Goal: Contribute content: Share content

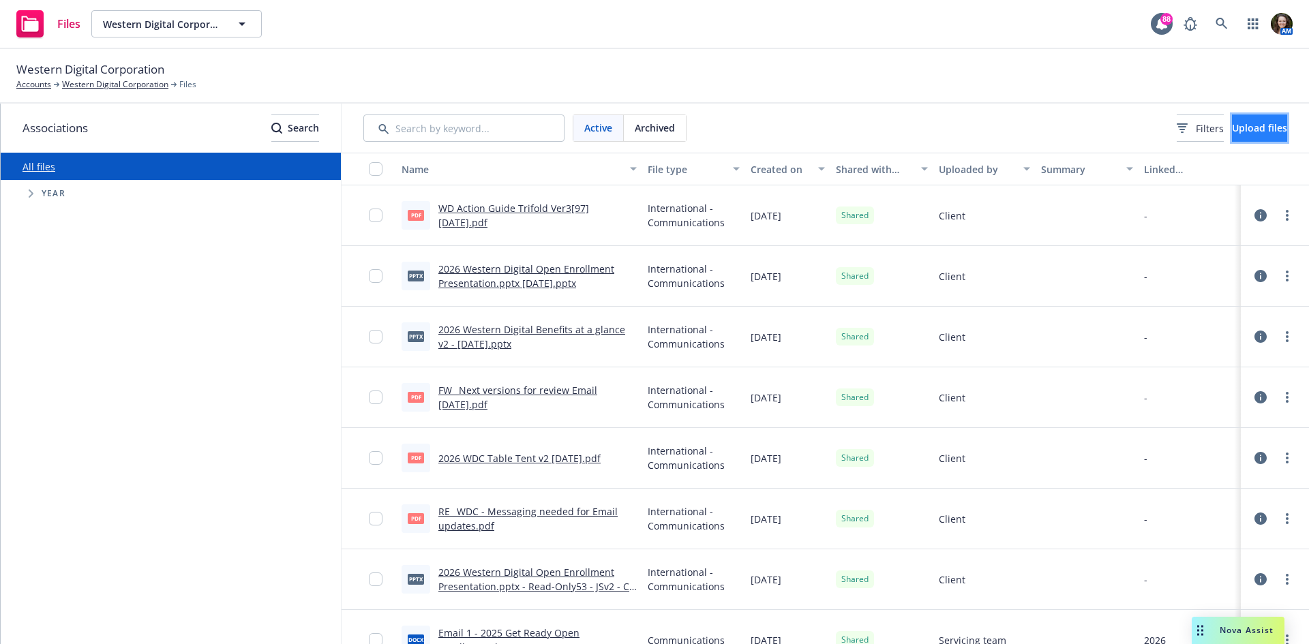
click at [1232, 124] on span "Upload files" at bounding box center [1259, 127] width 55 height 13
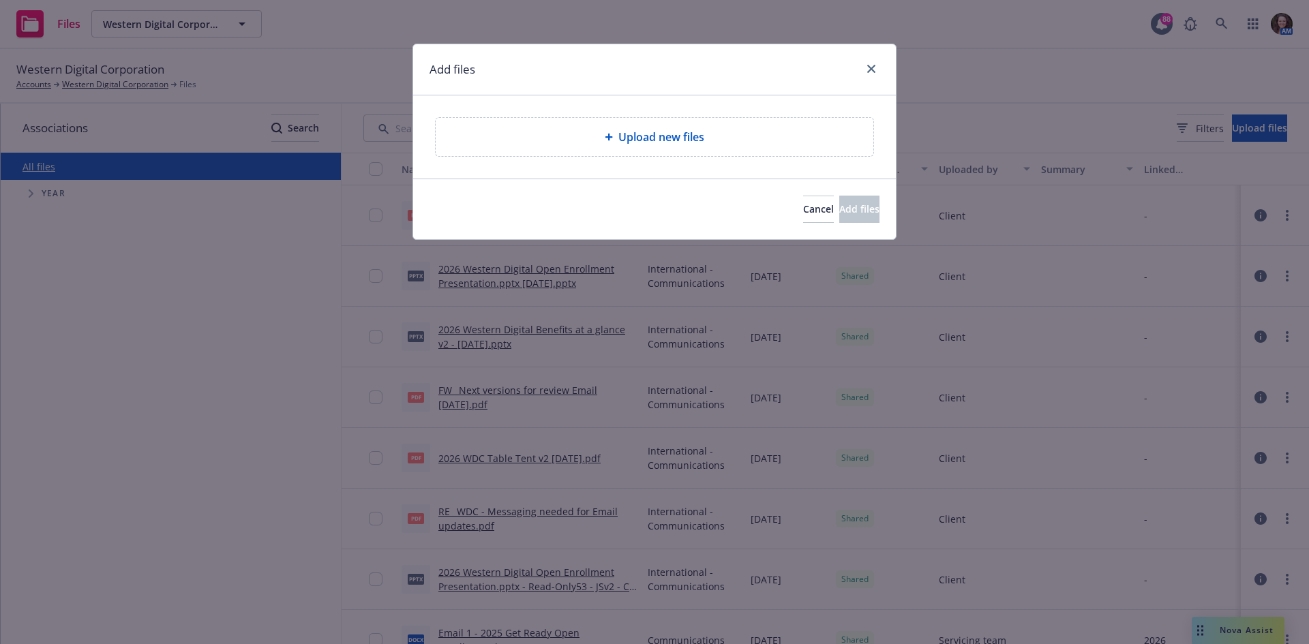
click at [705, 140] on div "Upload new files" at bounding box center [655, 137] width 416 height 16
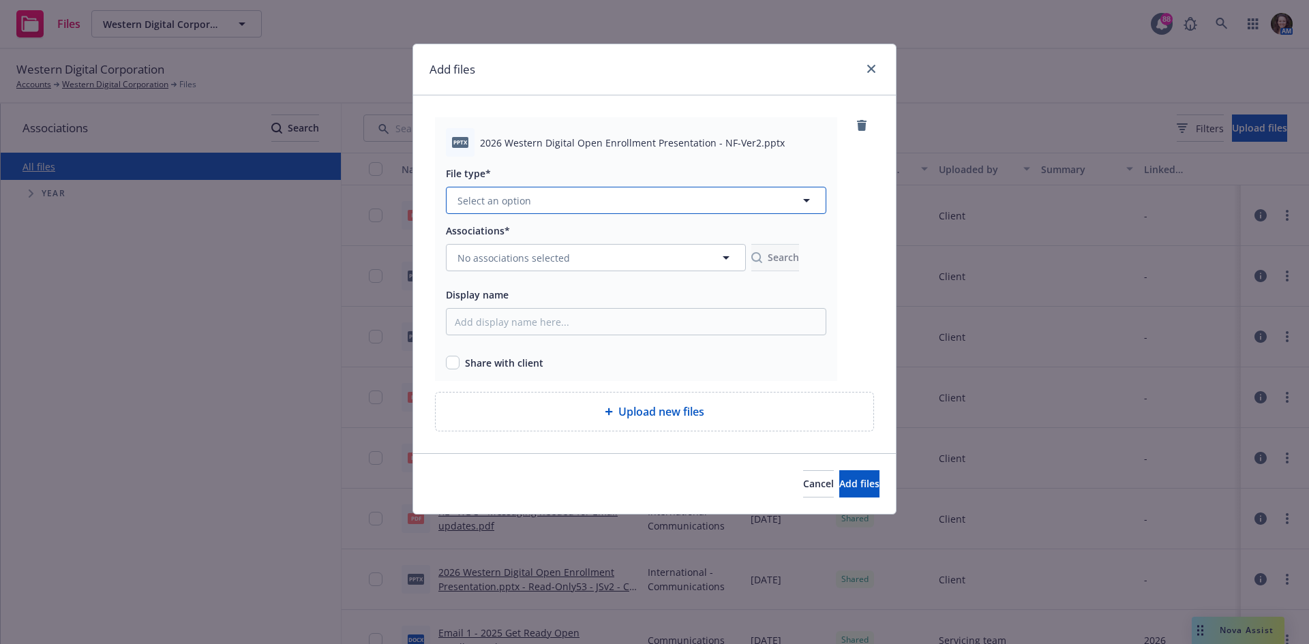
click at [565, 200] on button "Select an option" at bounding box center [636, 200] width 380 height 27
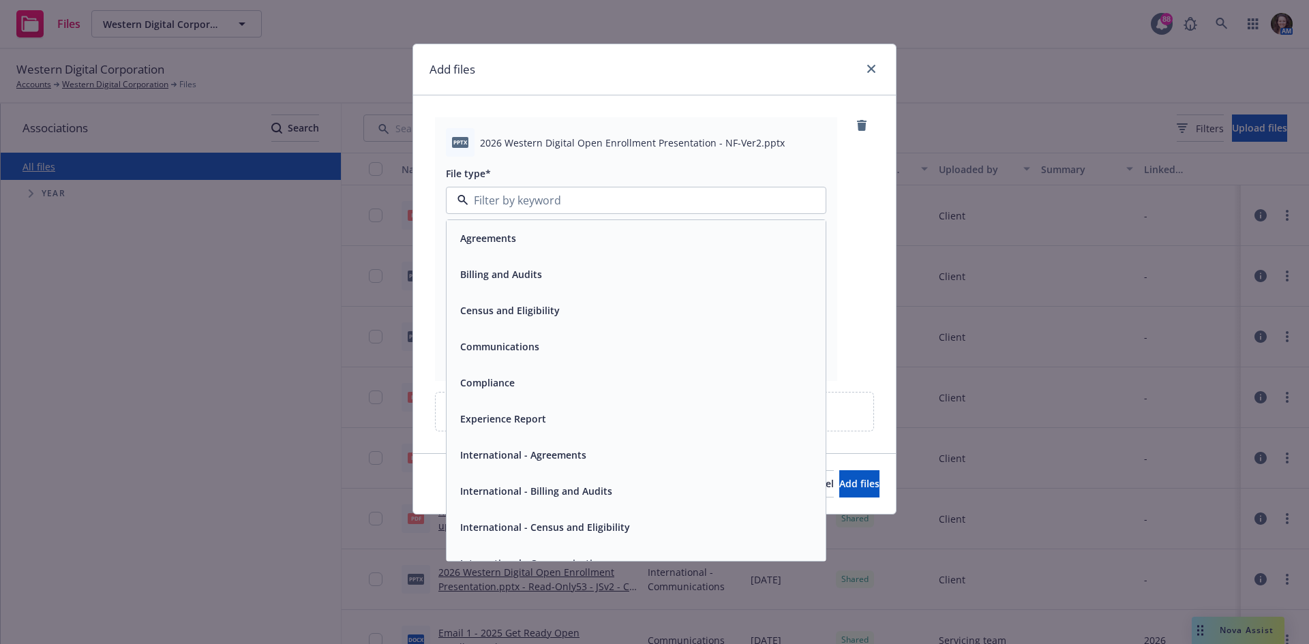
click at [546, 348] on div "Communications" at bounding box center [636, 347] width 363 height 20
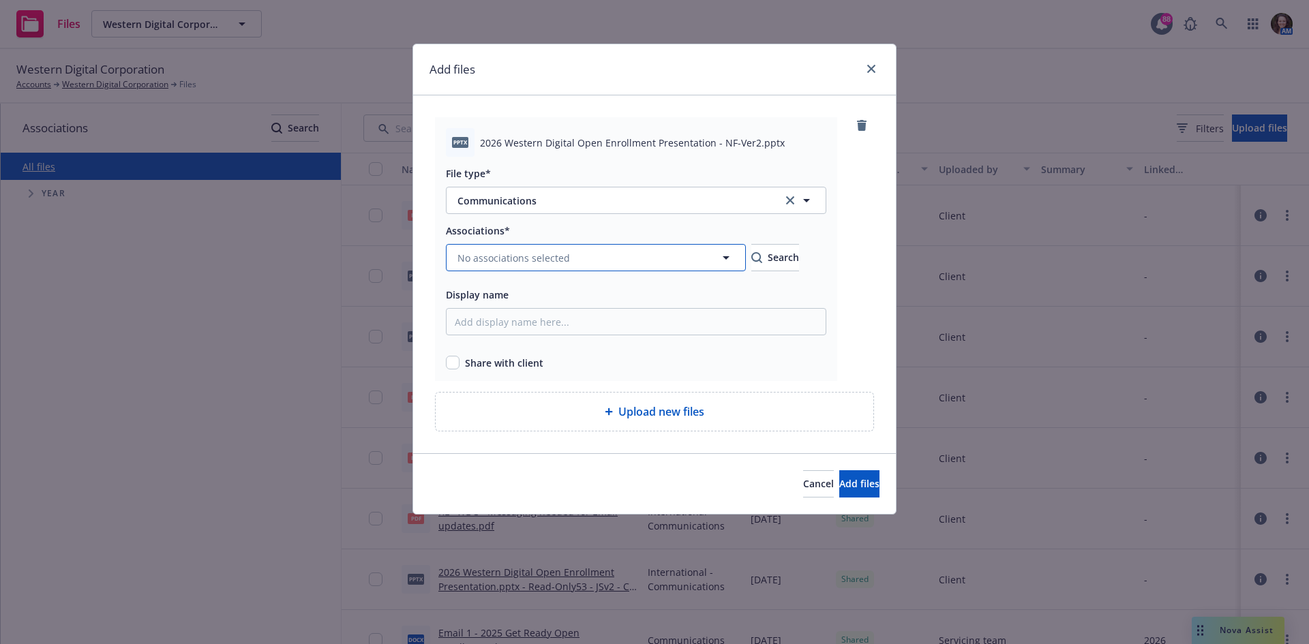
click at [531, 262] on span "No associations selected" at bounding box center [514, 258] width 113 height 14
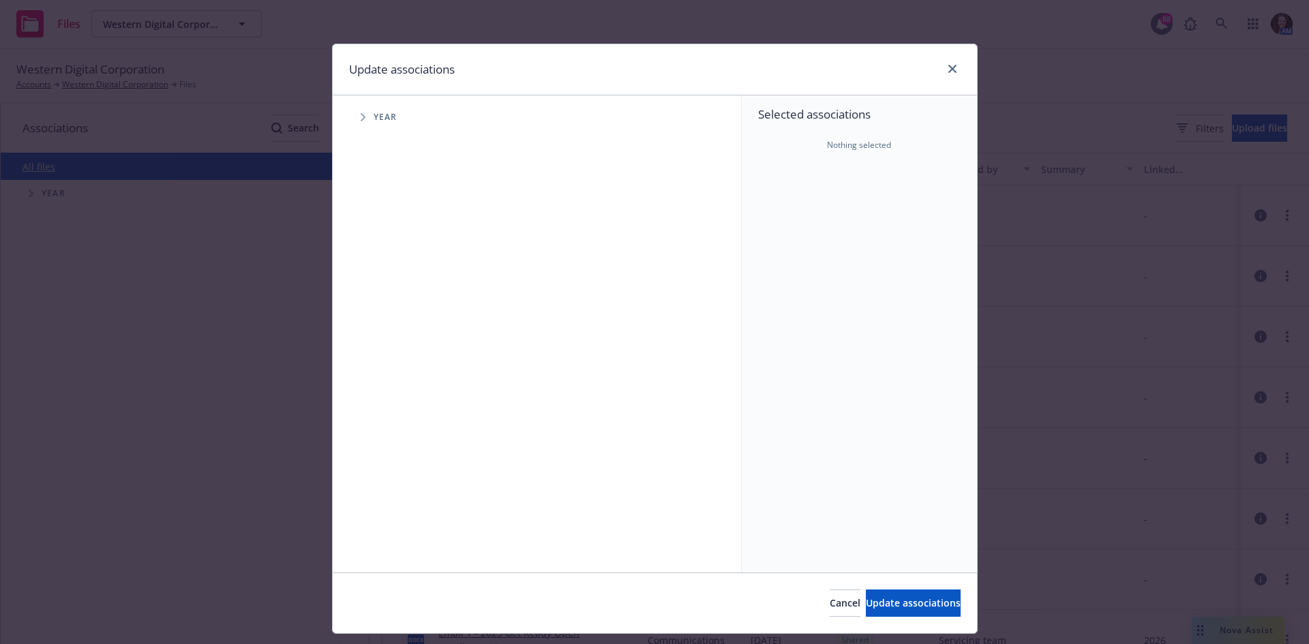
click at [352, 117] on span "Tree Example" at bounding box center [363, 117] width 22 height 22
click at [392, 338] on input "Tree Example" at bounding box center [398, 336] width 14 height 14
checkbox input "true"
click at [911, 595] on button "Update associations" at bounding box center [913, 603] width 95 height 27
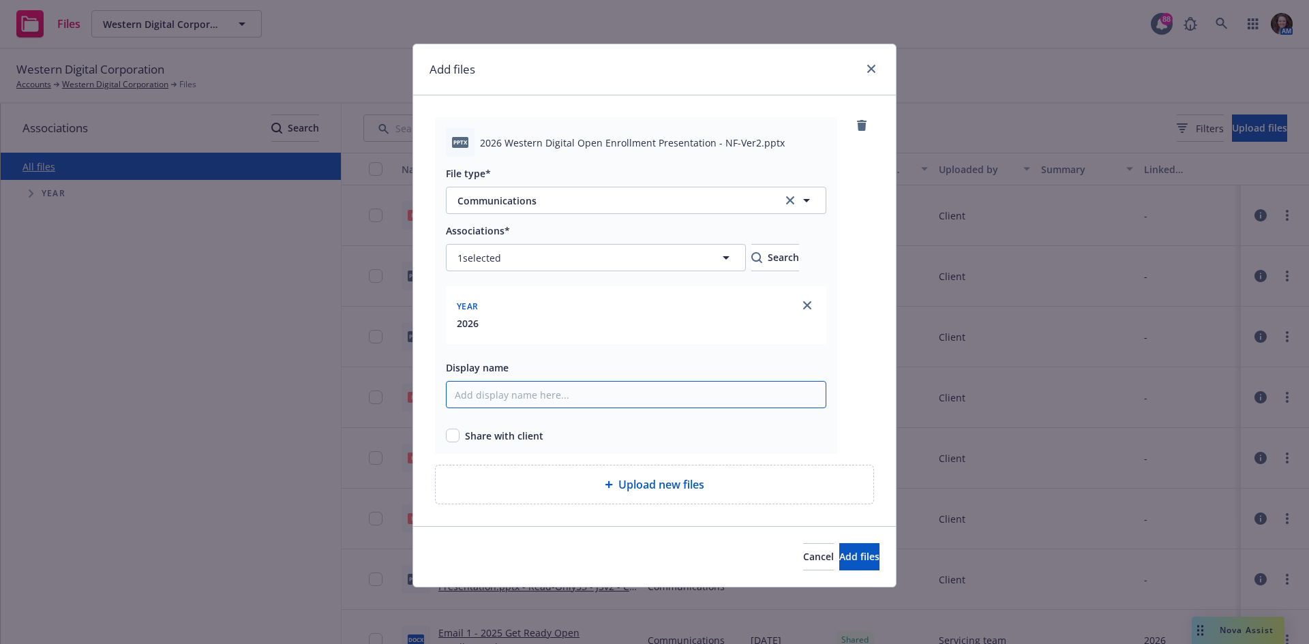
click at [554, 392] on input "Display name" at bounding box center [636, 394] width 380 height 27
click at [715, 138] on span "2026 Western Digital Open Enrollment Presentation - NF-Ver2.pptx" at bounding box center [632, 143] width 305 height 14
drag, startPoint x: 710, startPoint y: 142, endPoint x: 480, endPoint y: 148, distance: 229.9
click at [480, 148] on span "2026 Western Digital Open Enrollment Presentation - NF-Ver2.pptx" at bounding box center [632, 143] width 305 height 14
copy span "2026 Western Digital Open Enrollment Presentation"
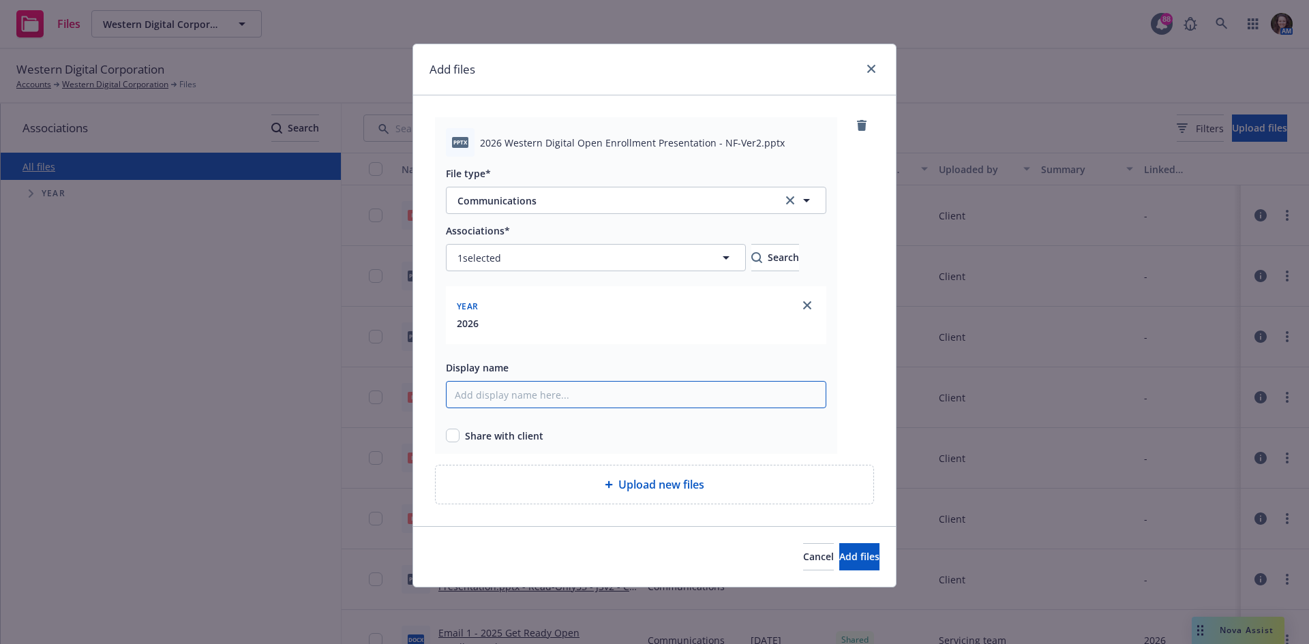
click at [572, 398] on input "Display name" at bounding box center [636, 394] width 380 height 27
paste input "2026 Western Digital Open Enrollment Presentation"
type input "2026 Western Digital Open Enrollment Presentation - NF [DATE]"
click at [456, 443] on input "checkbox" at bounding box center [453, 436] width 14 height 14
checkbox input "true"
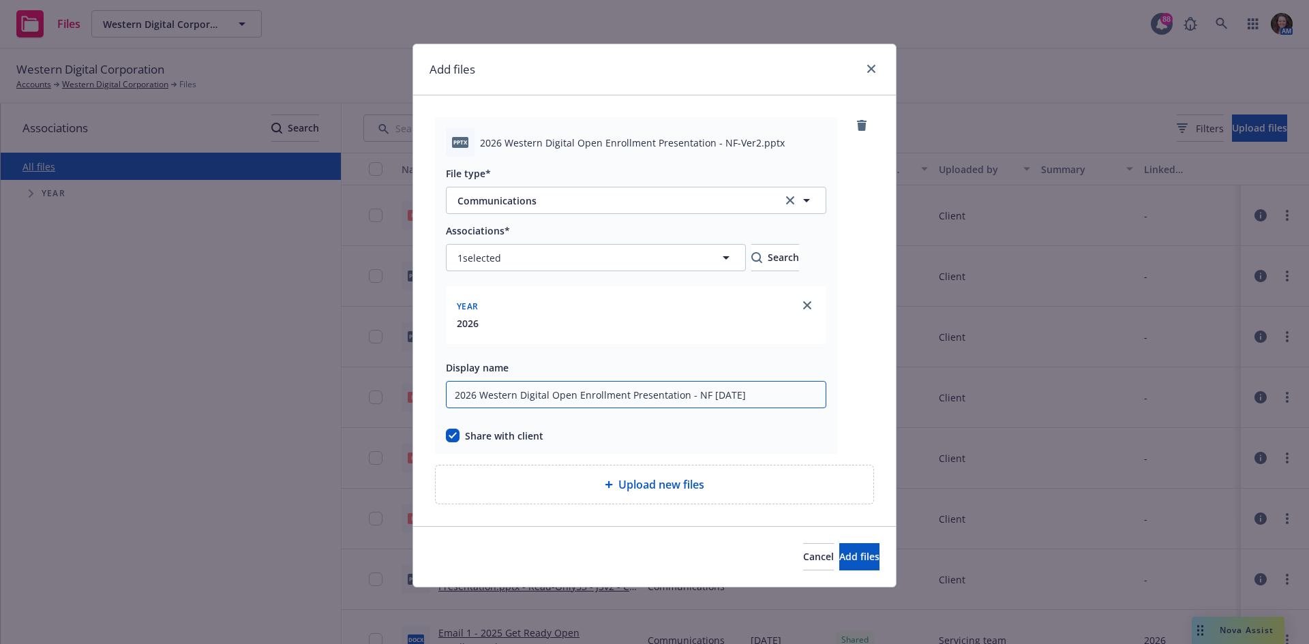
drag, startPoint x: 792, startPoint y: 399, endPoint x: 406, endPoint y: 404, distance: 385.3
click at [406, 404] on div "Add files pptx 2026 Western Digital Open Enrollment Presentation - NF-Ver2.pptx…" at bounding box center [654, 322] width 1309 height 644
click at [848, 558] on span "Add files" at bounding box center [859, 556] width 40 height 13
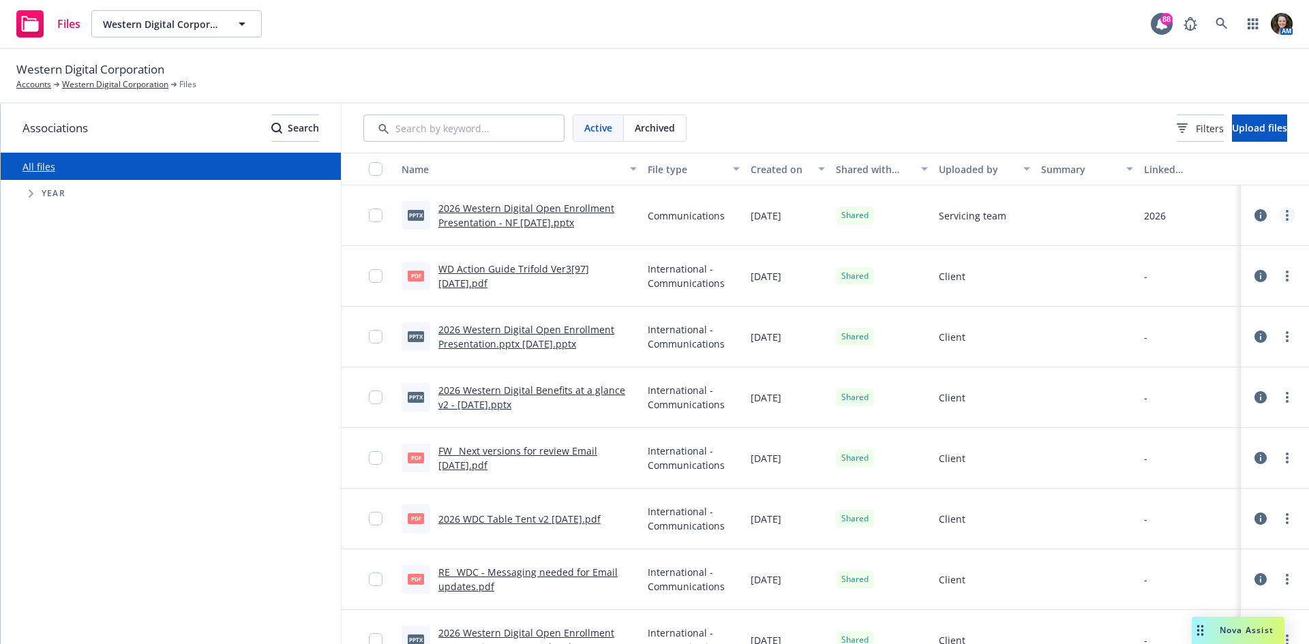
click at [1286, 211] on circle "more" at bounding box center [1287, 211] width 3 height 3
click at [1201, 252] on link "Unshare with client" at bounding box center [1217, 243] width 136 height 27
click at [1279, 211] on link "more" at bounding box center [1287, 215] width 16 height 16
click at [1208, 264] on link "Archive" at bounding box center [1217, 270] width 136 height 27
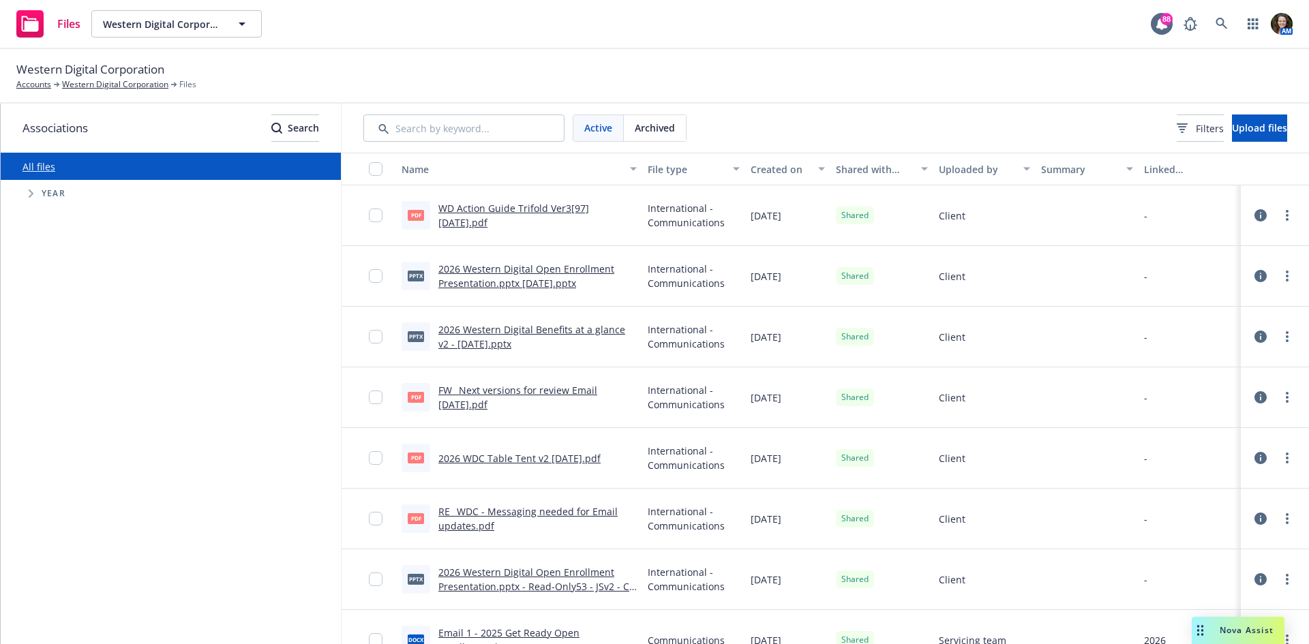
click at [1251, 108] on div "Active Archived Filters Upload files" at bounding box center [826, 128] width 968 height 49
click at [1240, 123] on span "Upload files" at bounding box center [1259, 127] width 55 height 13
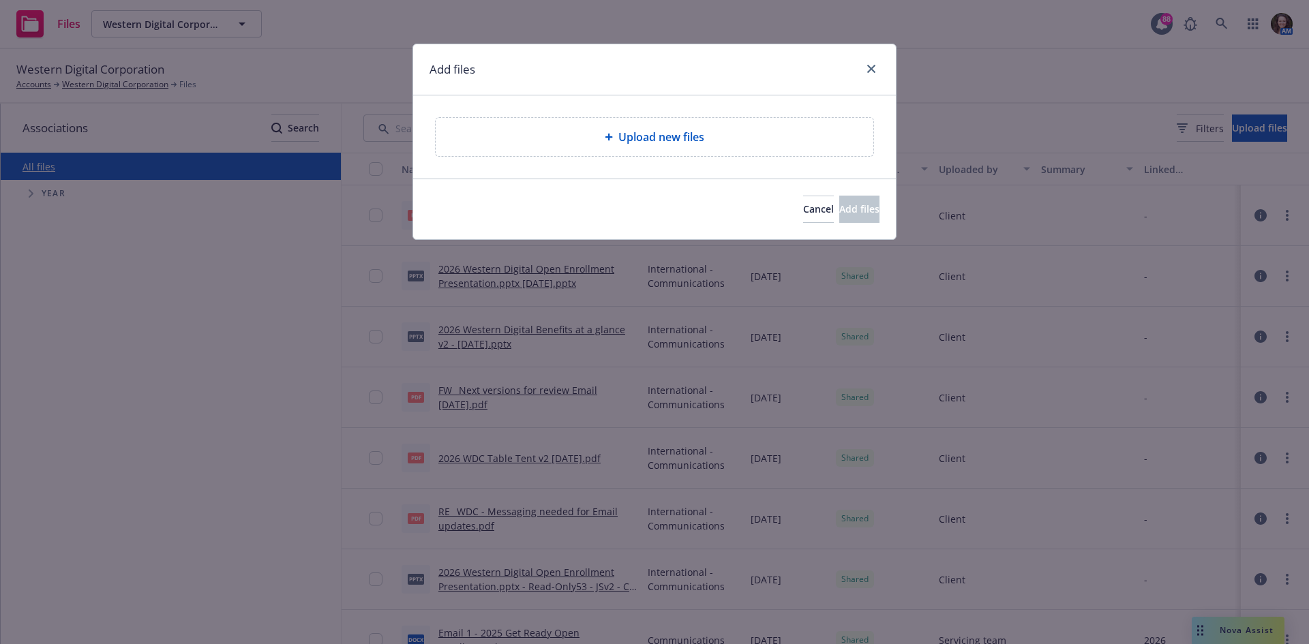
click at [698, 138] on span "Upload new files" at bounding box center [661, 137] width 86 height 16
click at [653, 139] on span "Upload new files" at bounding box center [661, 137] width 86 height 16
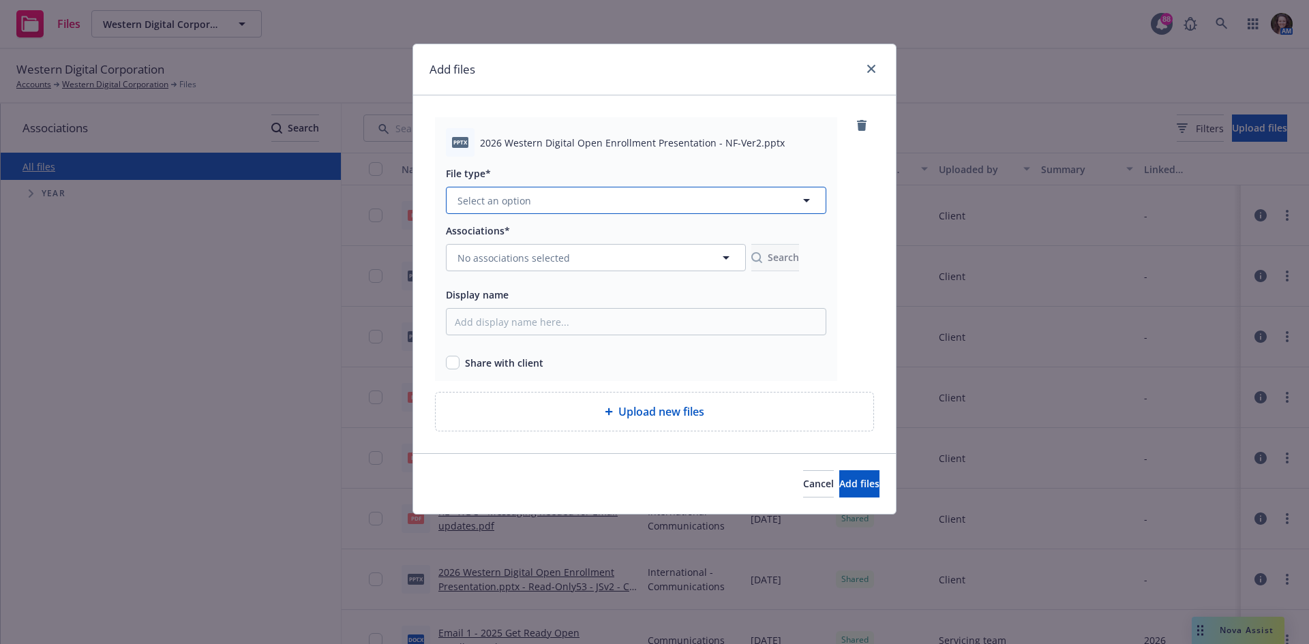
click at [569, 203] on button "Select an option" at bounding box center [636, 200] width 380 height 27
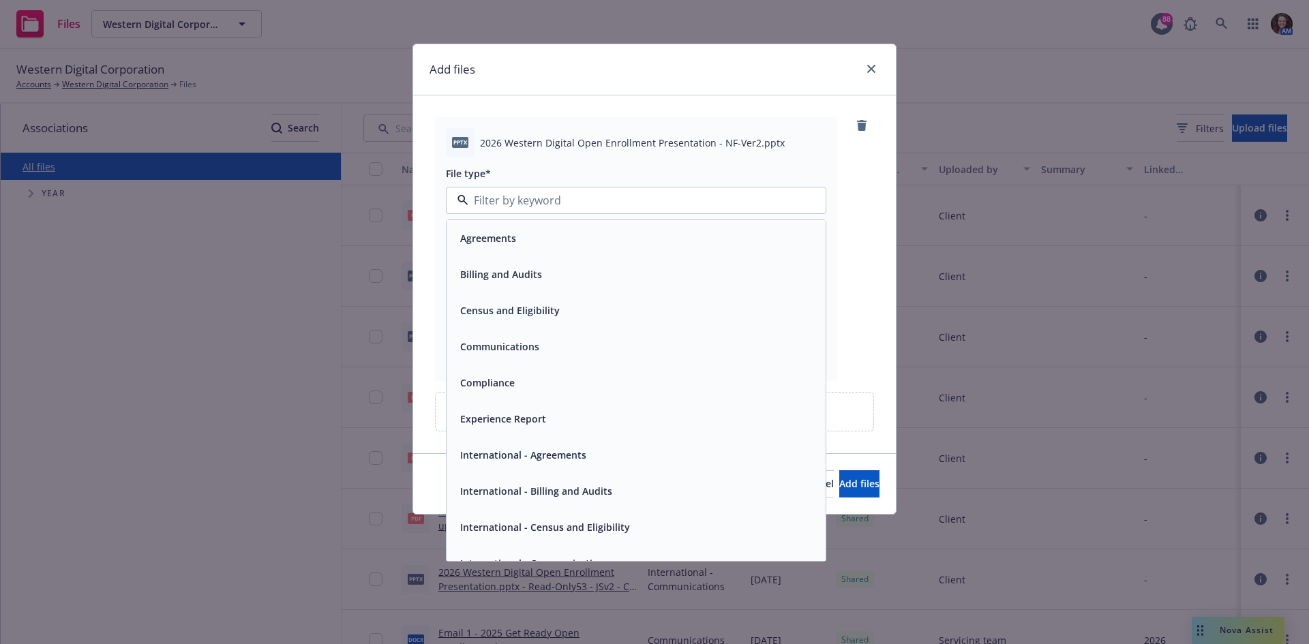
click at [513, 350] on span "Communications" at bounding box center [499, 347] width 79 height 14
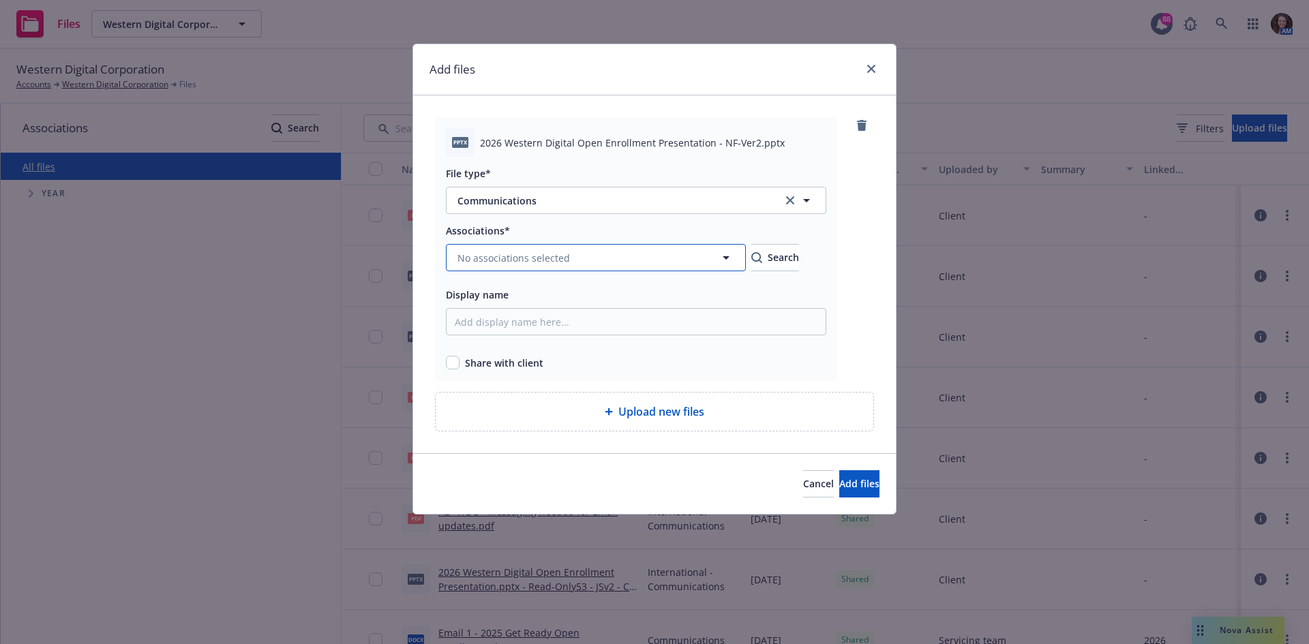
click at [509, 263] on span "No associations selected" at bounding box center [514, 258] width 113 height 14
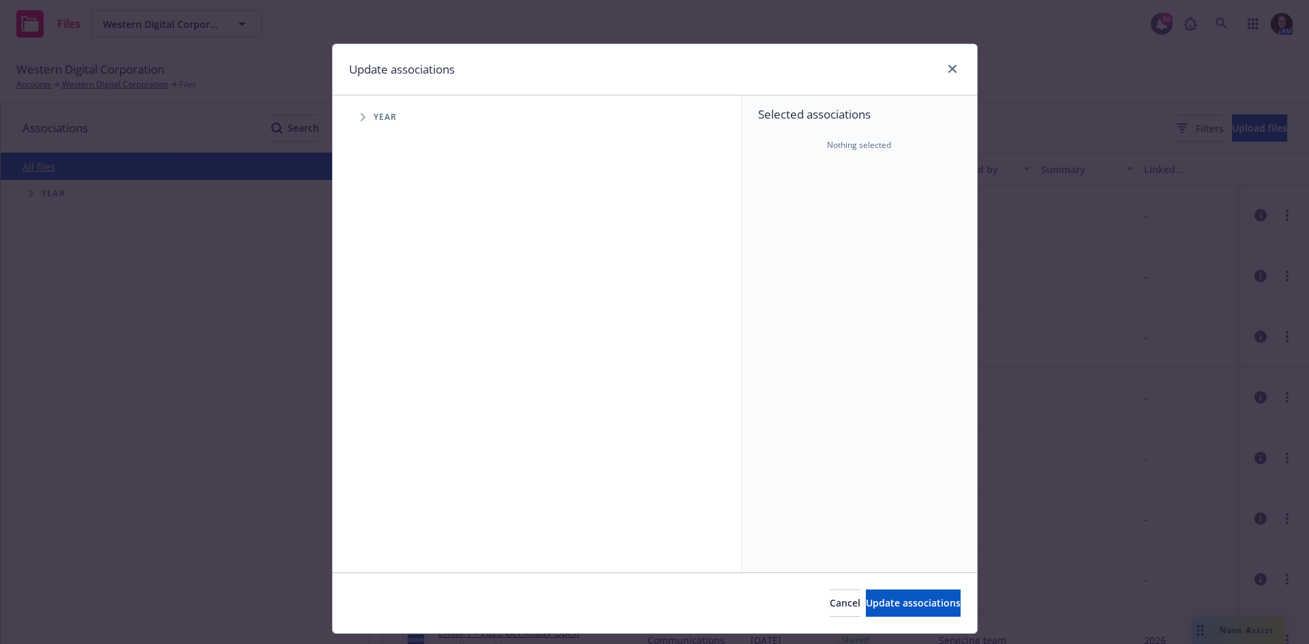
click at [361, 119] on span "Tree Example" at bounding box center [363, 117] width 22 height 22
click at [394, 338] on input "Tree Example" at bounding box center [398, 336] width 14 height 14
checkbox input "true"
click at [886, 614] on button "Update associations" at bounding box center [913, 603] width 95 height 27
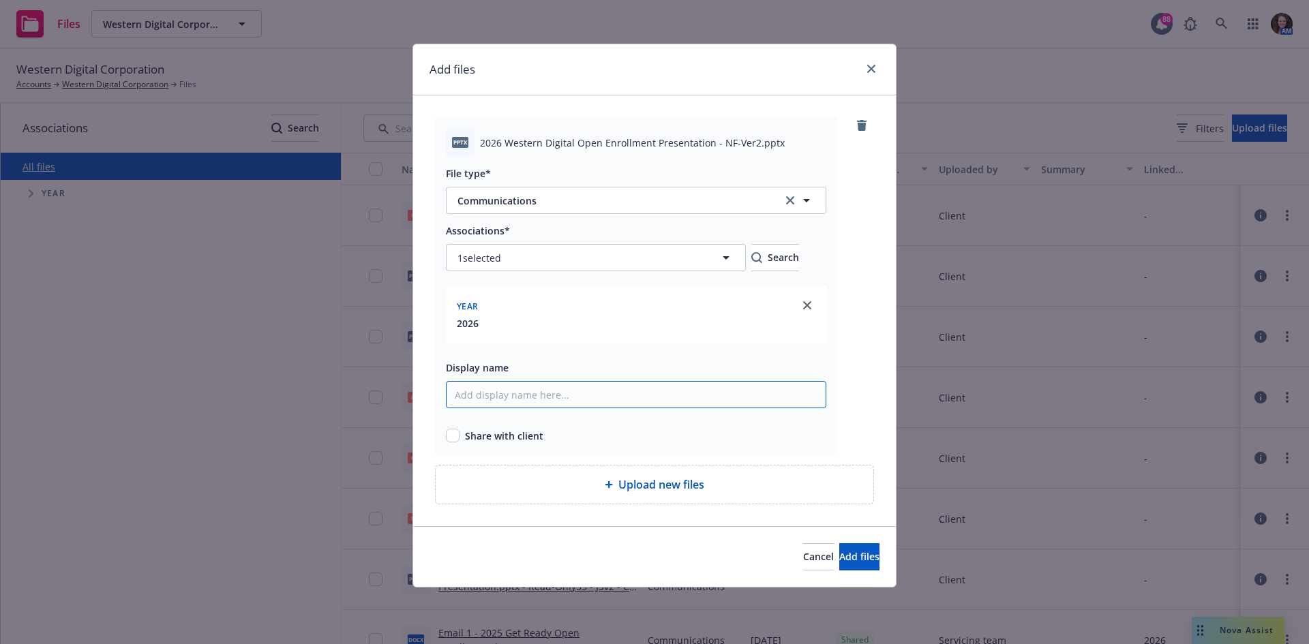
click at [506, 395] on input "Display name" at bounding box center [636, 394] width 380 height 27
paste input "[URL][DOMAIN_NAME]"
type input "[URL][DOMAIN_NAME]"
click at [731, 156] on div "pptx 2026 Western Digital Open Enrollment Presentation - NF-Ver2.pptx" at bounding box center [636, 142] width 380 height 29
drag, startPoint x: 701, startPoint y: 140, endPoint x: 363, endPoint y: 106, distance: 339.9
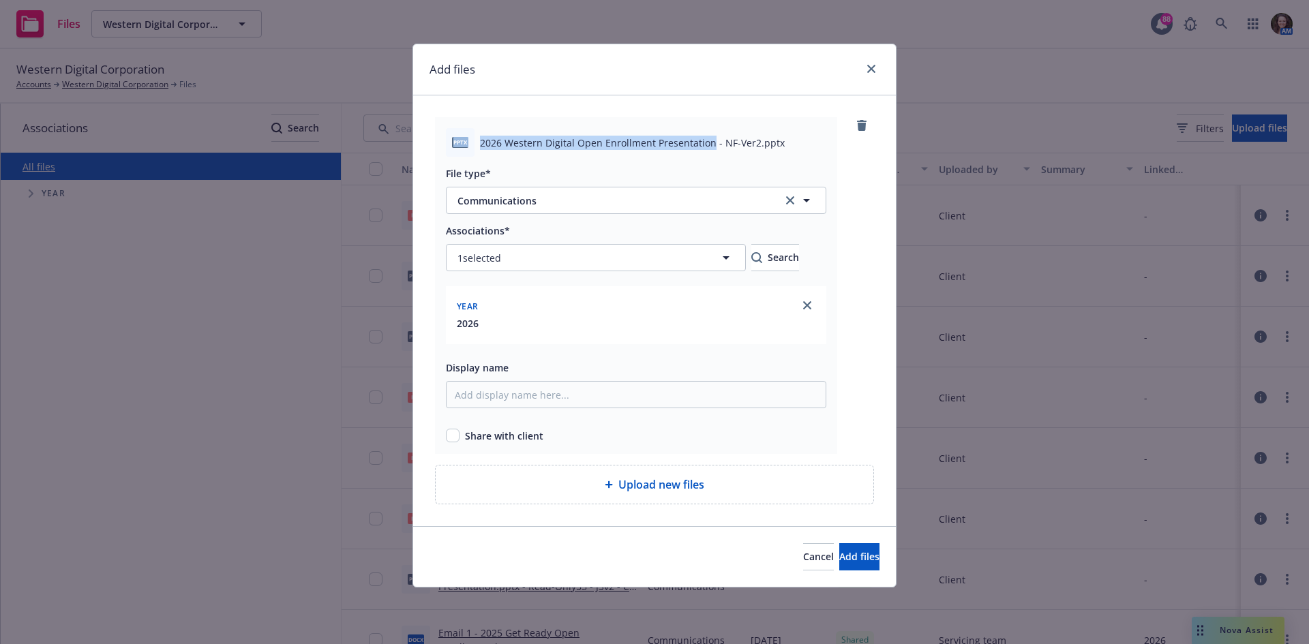
click at [363, 106] on div "Add files pptx 2026 Western Digital Open Enrollment Presentation - NF-Ver2.pptx…" at bounding box center [654, 322] width 1309 height 644
copy div "pptx 2026 Western Digital Open Enrollment Presentation"
click at [607, 393] on input "Display name" at bounding box center [636, 394] width 380 height 27
paste input "pptx 2026 Western Digital Open Enrollment Presentation"
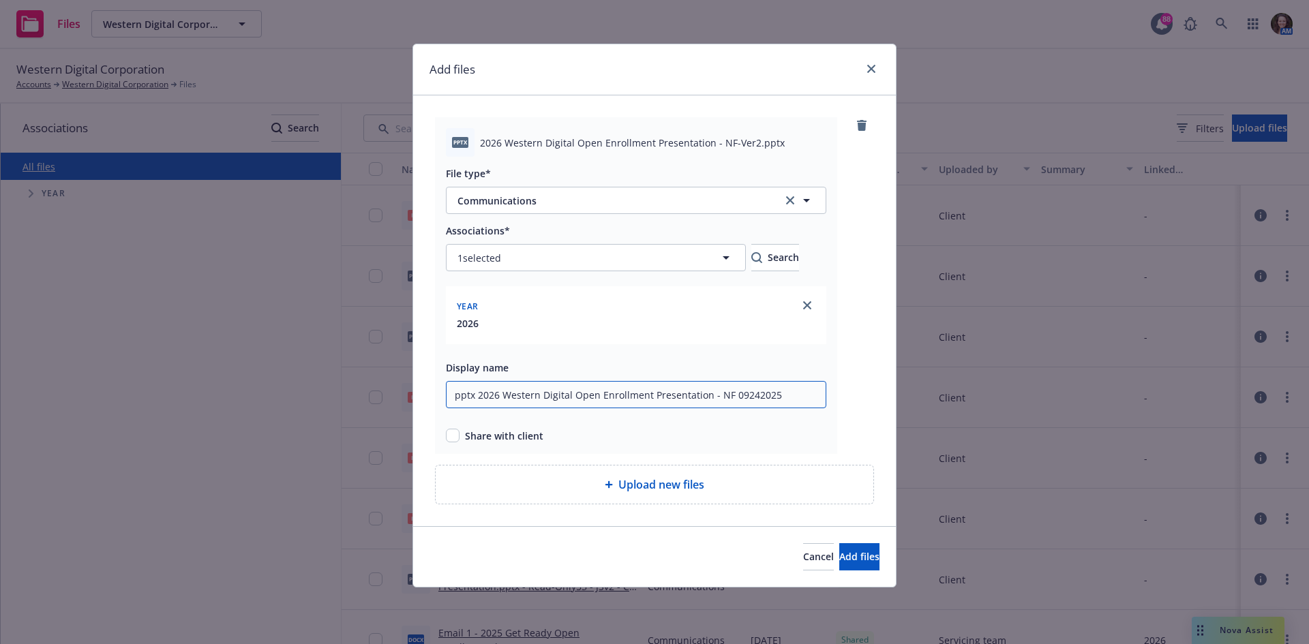
type input "pptx 2026 Western Digital Open Enrollment Presentation - NF 09242025"
click at [453, 439] on input "checkbox" at bounding box center [453, 436] width 14 height 14
checkbox input "true"
drag, startPoint x: 417, startPoint y: 398, endPoint x: 263, endPoint y: 391, distance: 154.3
click at [263, 391] on div "Add files pptx 2026 Western Digital Open Enrollment Presentation - NF-Ver2.pptx…" at bounding box center [654, 322] width 1309 height 644
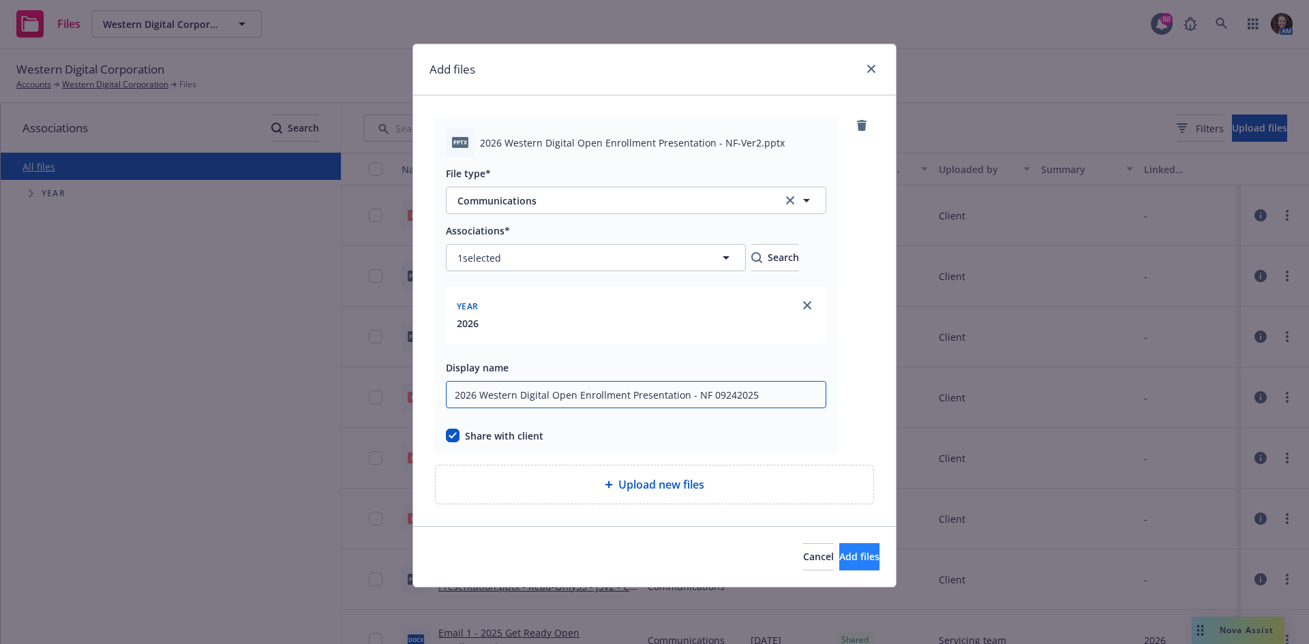
type input "2026 Western Digital Open Enrollment Presentation - NF 09242025"
click at [839, 560] on span "Add files" at bounding box center [859, 556] width 40 height 13
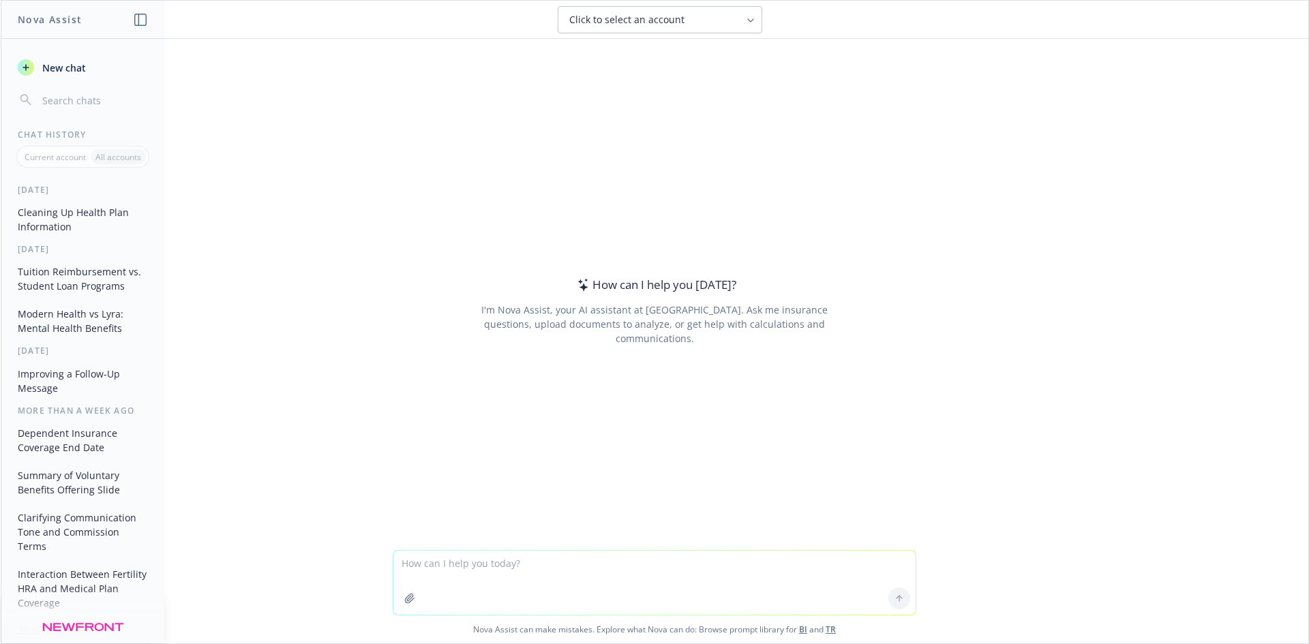
click at [526, 567] on textarea at bounding box center [654, 583] width 522 height 64
paste textarea "The Benefits guide has been updated with the comments that we received from the…"
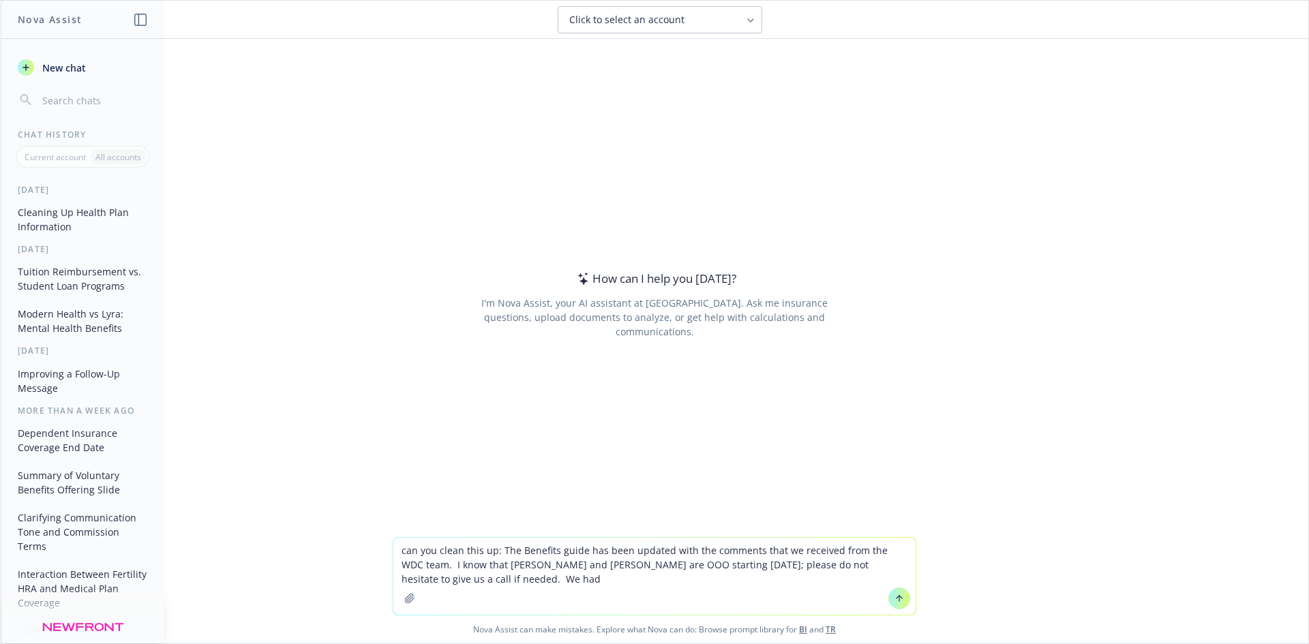
click at [426, 566] on textarea "can you clean this up: The Benefits guide has been updated with the comments th…" at bounding box center [654, 576] width 522 height 77
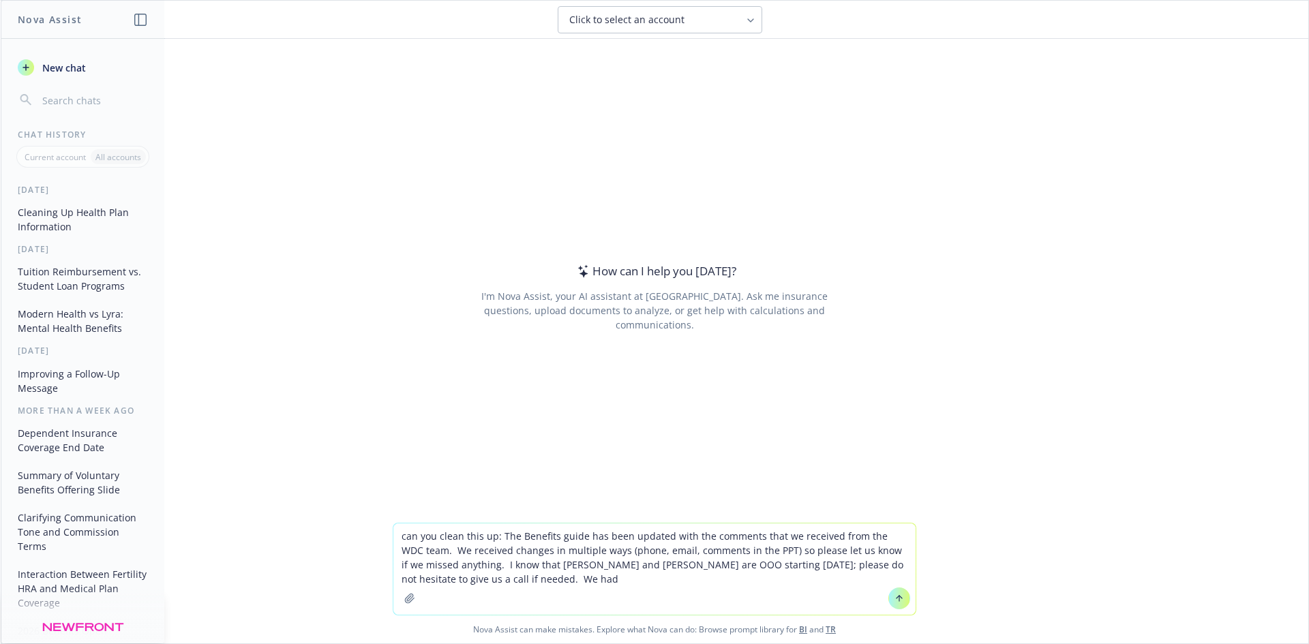
type textarea "can you clean this up: The Benefits guide has been updated with the comments th…"
click at [895, 595] on icon at bounding box center [900, 599] width 10 height 10
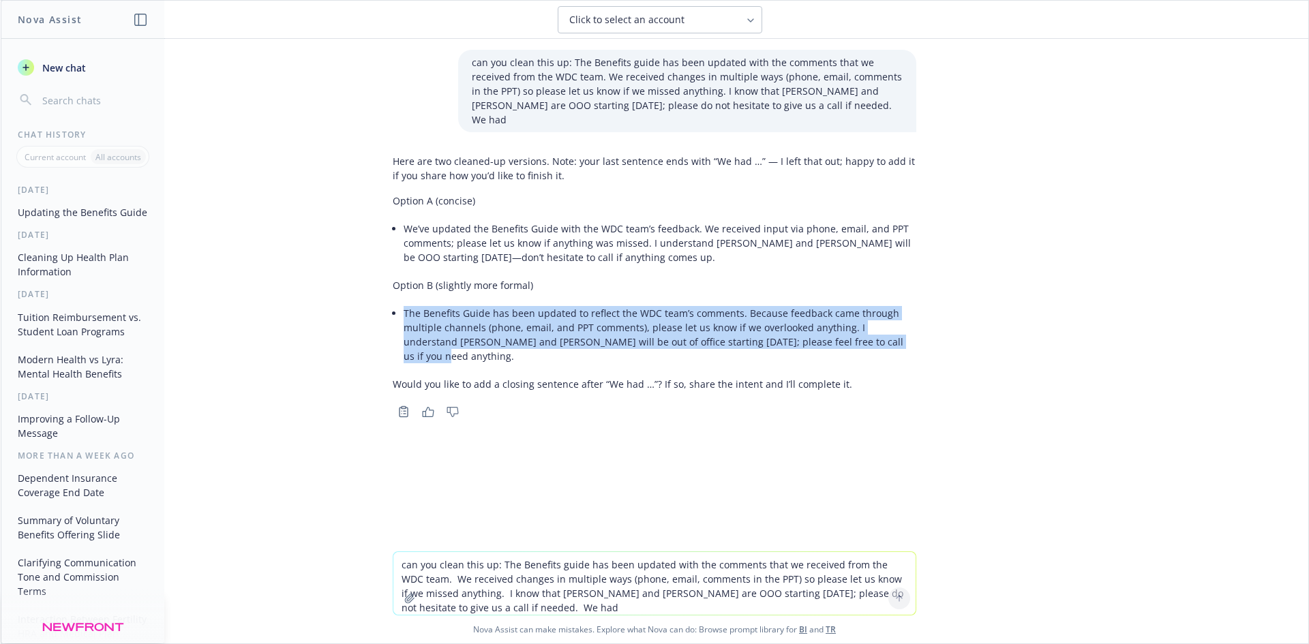
drag, startPoint x: 858, startPoint y: 328, endPoint x: 400, endPoint y: 293, distance: 458.9
click at [404, 303] on li "The Benefits Guide has been updated to reflect the WDC team’s comments. Because…" at bounding box center [660, 334] width 513 height 63
copy li "The Benefits Guide has been updated to reflect the WDC team’s comments. Because…"
